Goal: Subscribe to service/newsletter

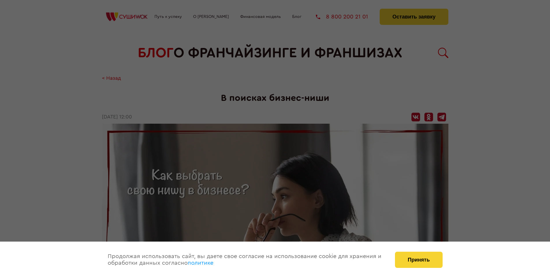
scroll to position [892, 0]
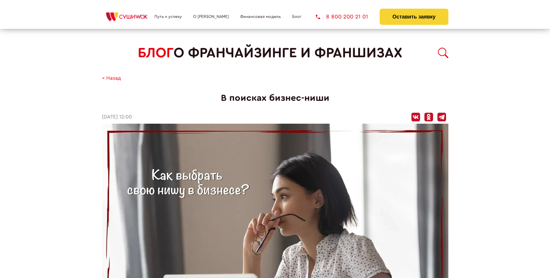
scroll to position [892, 0]
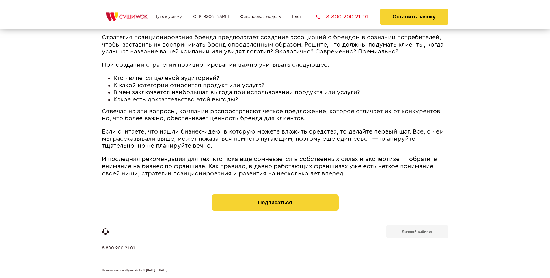
click at [417, 231] on b "Личный кабинет" at bounding box center [417, 232] width 31 height 4
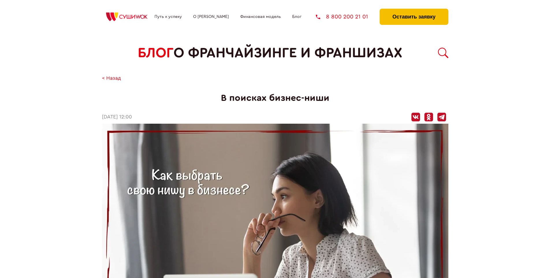
click at [414, 10] on button "Оставить заявку" at bounding box center [414, 17] width 68 height 16
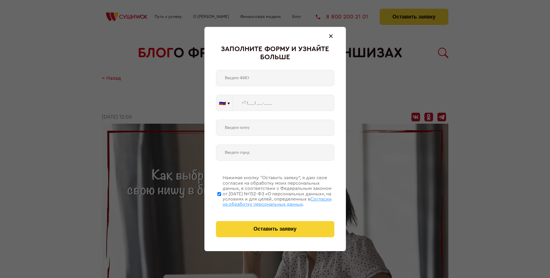
click at [268, 201] on span "Согласии на обработку персональных данных" at bounding box center [277, 202] width 109 height 10
click at [221, 201] on input "Нажимая кнопку “Оставить заявку”, я даю свое согласие на обработку моих персона…" at bounding box center [220, 194] width 4 height 46
checkbox input "false"
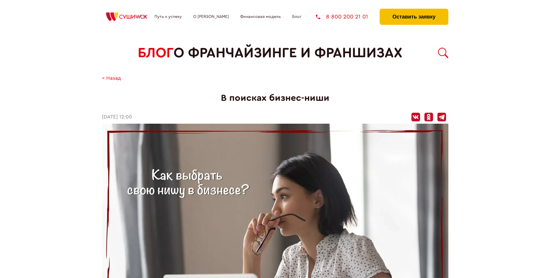
click at [414, 10] on button "Оставить заявку" at bounding box center [414, 17] width 68 height 16
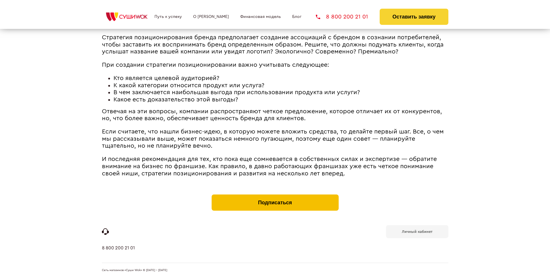
click at [275, 196] on button "Подписаться" at bounding box center [275, 202] width 127 height 16
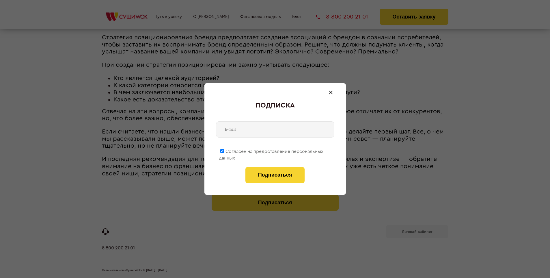
click at [272, 150] on span "Согласен на предоставление персональных данных" at bounding box center [271, 154] width 105 height 11
click at [224, 150] on input "Согласен на предоставление персональных данных" at bounding box center [222, 151] width 4 height 4
checkbox input "false"
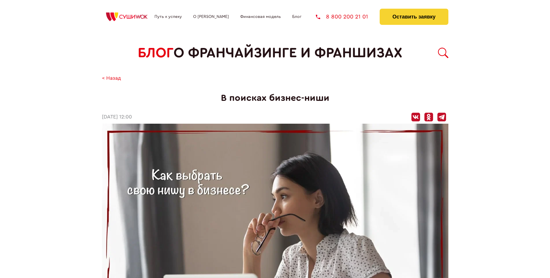
scroll to position [892, 0]
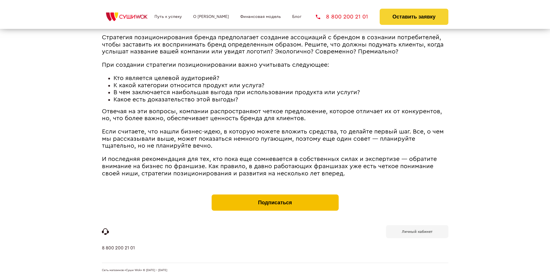
click at [275, 196] on button "Подписаться" at bounding box center [275, 202] width 127 height 16
